Goal: Navigation & Orientation: Understand site structure

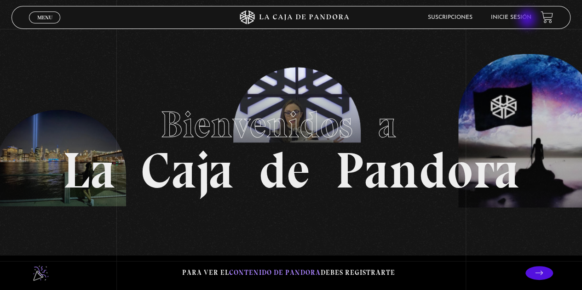
click at [528, 20] on link "Inicie sesión" at bounding box center [511, 18] width 40 height 6
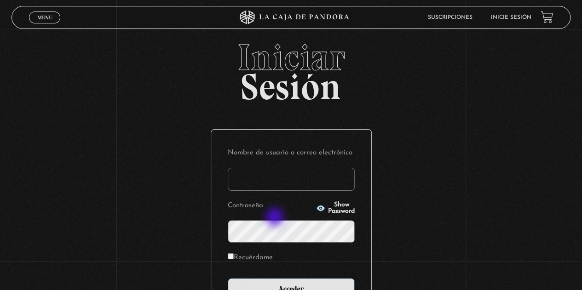
scroll to position [111, 0]
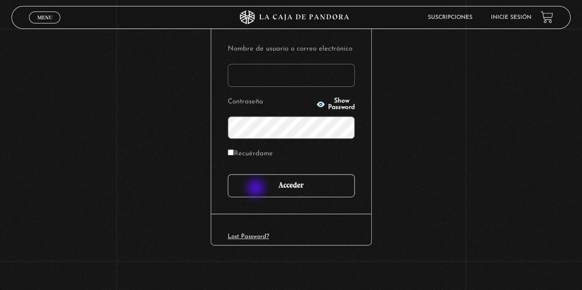
type input "Jul06260"
click at [258, 185] on input "Acceder" at bounding box center [291, 185] width 127 height 23
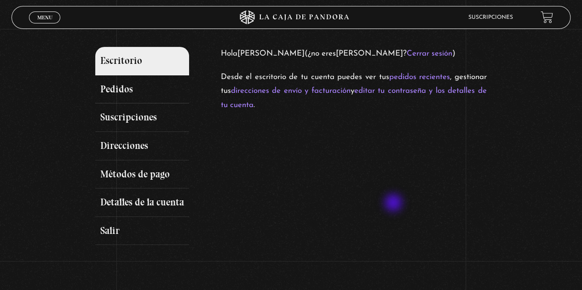
scroll to position [184, 0]
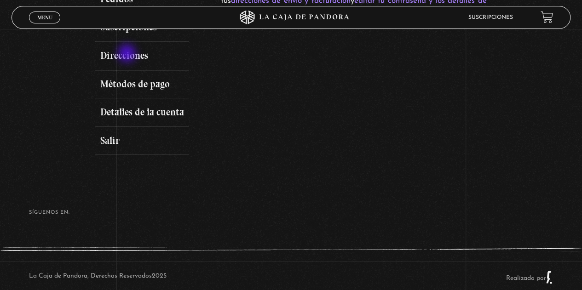
click at [128, 54] on link "Direcciones" at bounding box center [142, 56] width 94 height 29
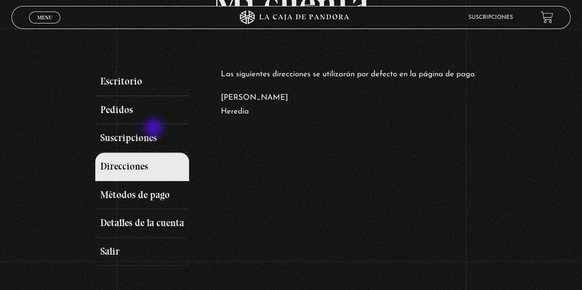
scroll to position [138, 0]
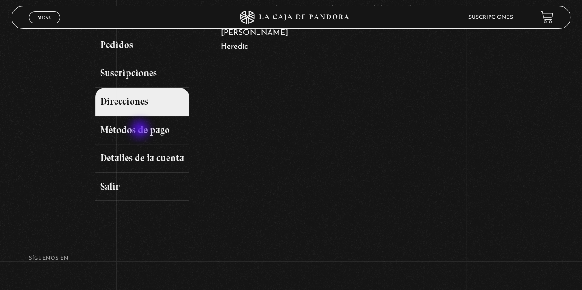
click at [141, 130] on link "Métodos de pago" at bounding box center [142, 130] width 94 height 29
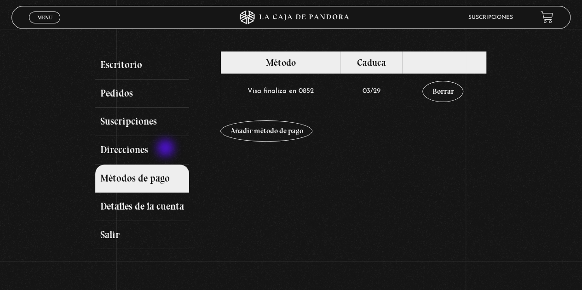
scroll to position [92, 0]
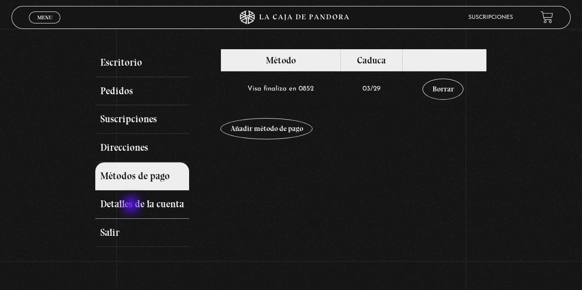
click at [132, 206] on link "Detalles de la cuenta" at bounding box center [142, 204] width 94 height 29
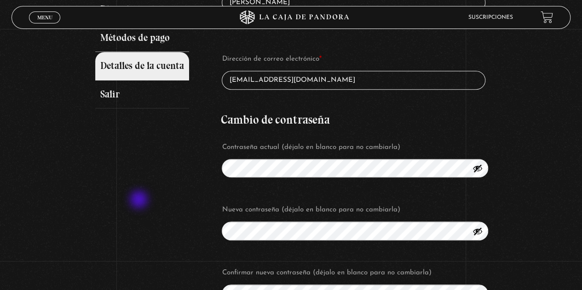
scroll to position [82, 0]
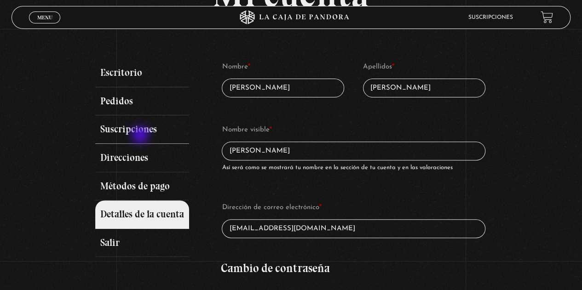
click at [141, 135] on link "Suscripciones" at bounding box center [142, 129] width 94 height 29
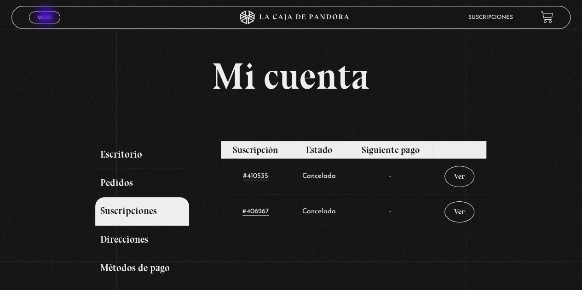
click at [47, 17] on span "Menu" at bounding box center [44, 18] width 15 height 6
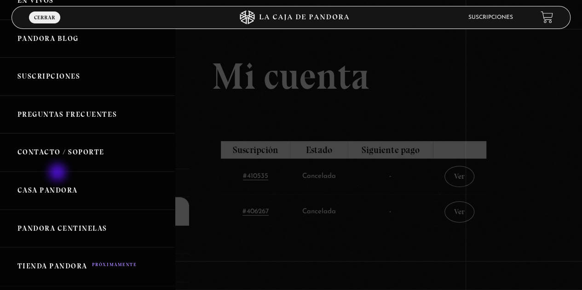
scroll to position [138, 0]
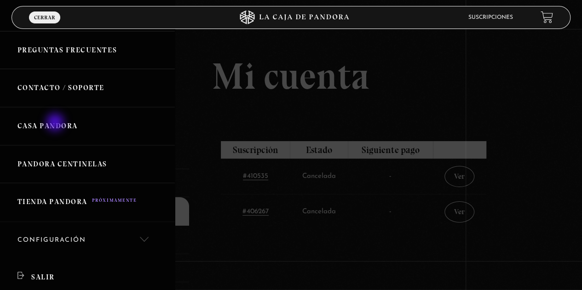
click at [56, 123] on link "Casa Pandora" at bounding box center [87, 126] width 175 height 38
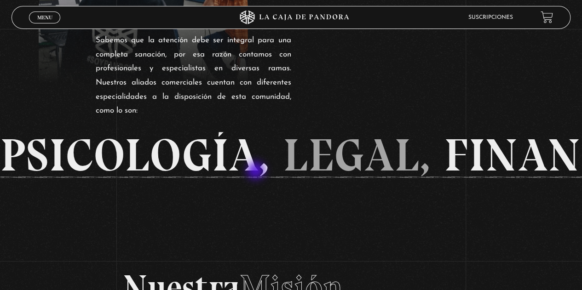
scroll to position [690, 0]
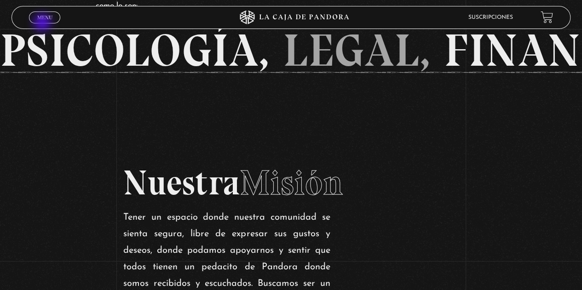
click at [43, 18] on span "Menu" at bounding box center [44, 18] width 15 height 6
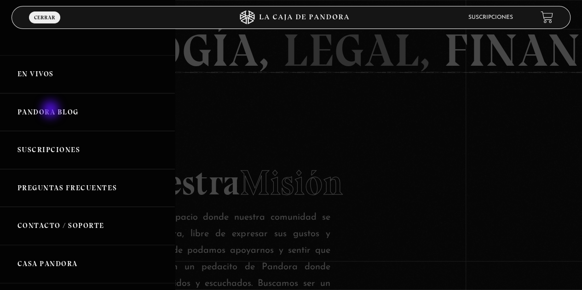
click at [52, 110] on link "Pandora Blog" at bounding box center [87, 112] width 175 height 38
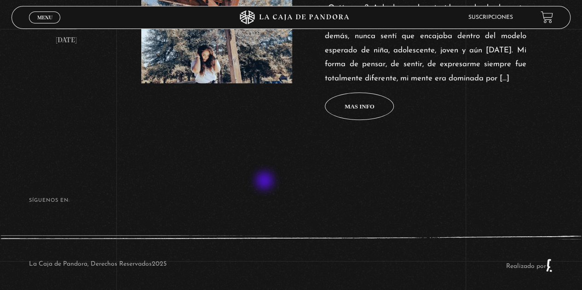
scroll to position [465, 0]
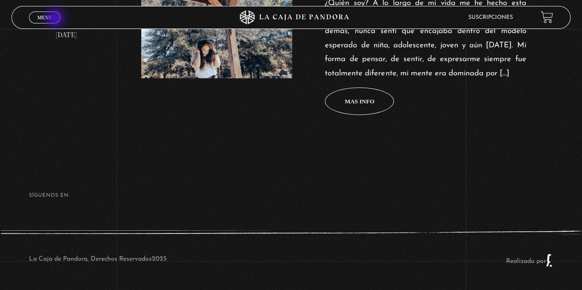
click at [56, 19] on link "Menu Cerrar" at bounding box center [44, 17] width 31 height 12
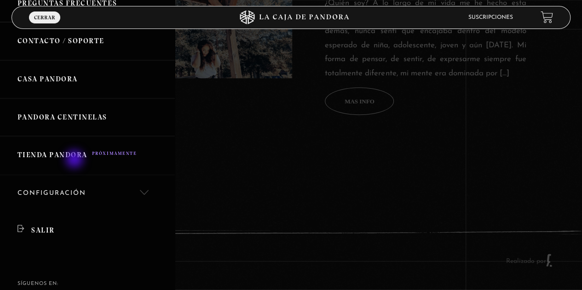
scroll to position [184, 0]
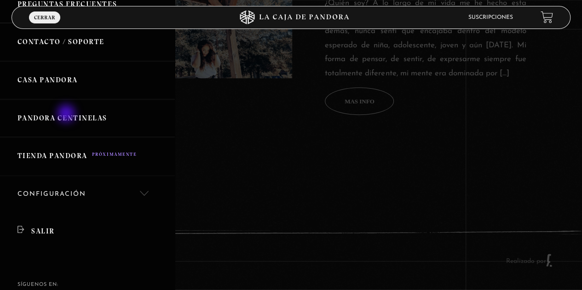
click at [67, 115] on link "Pandora Centinelas" at bounding box center [87, 118] width 175 height 38
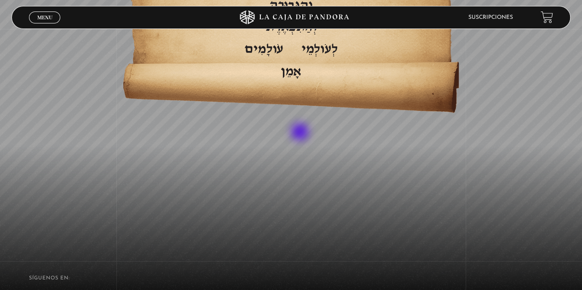
scroll to position [2067, 0]
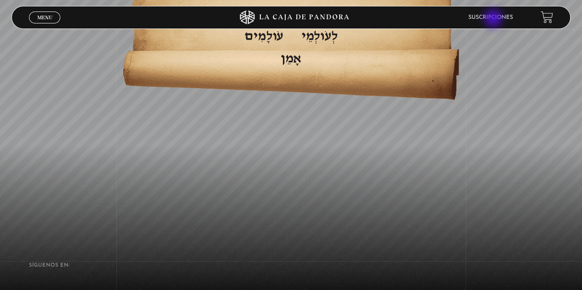
click at [494, 19] on link "Suscripciones" at bounding box center [490, 18] width 45 height 6
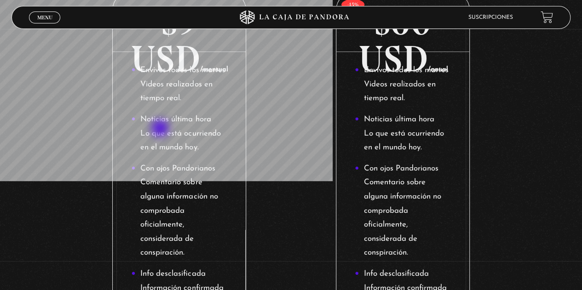
scroll to position [46, 0]
